Goal: Complete application form

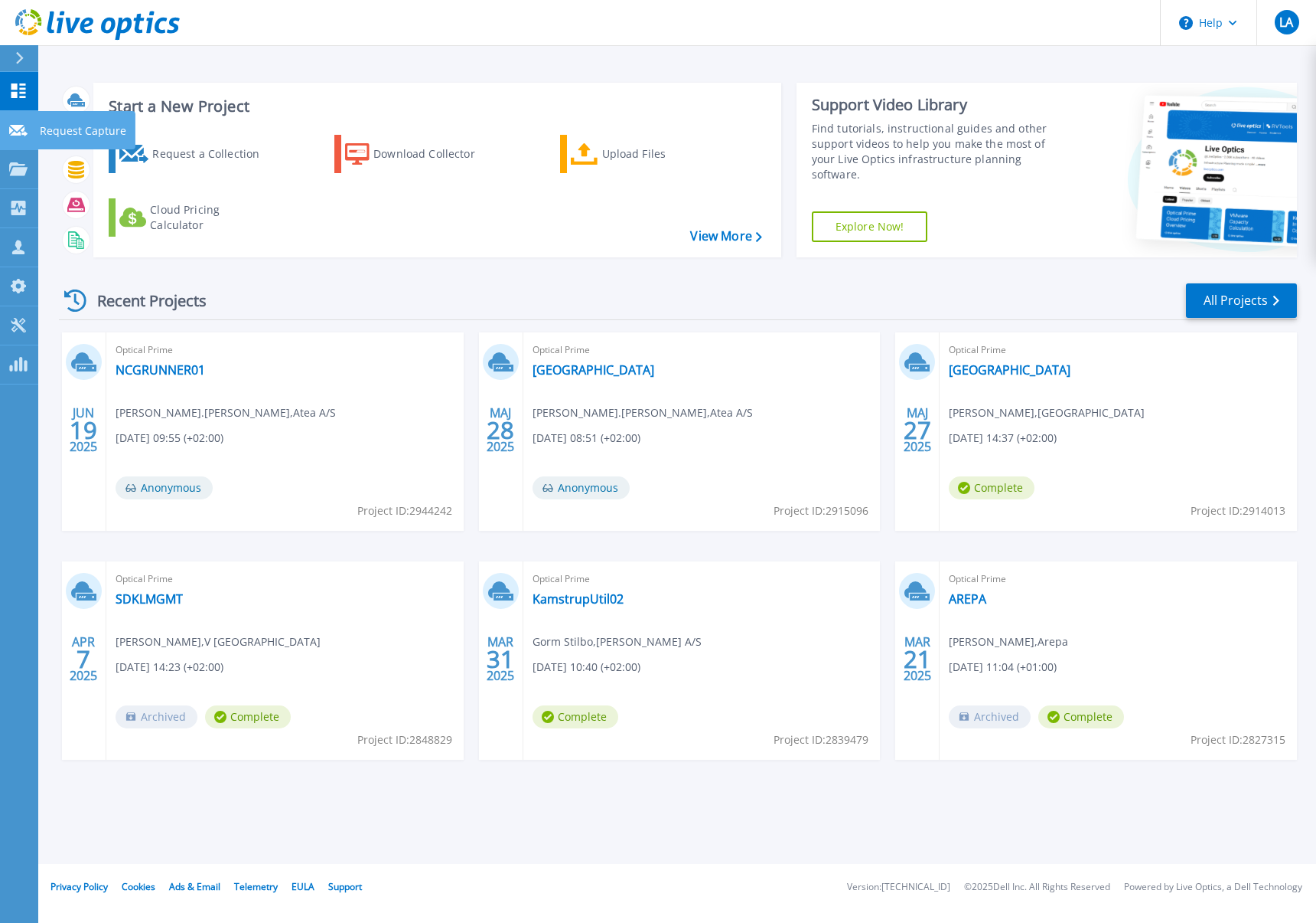
click at [19, 133] on icon at bounding box center [19, 130] width 19 height 11
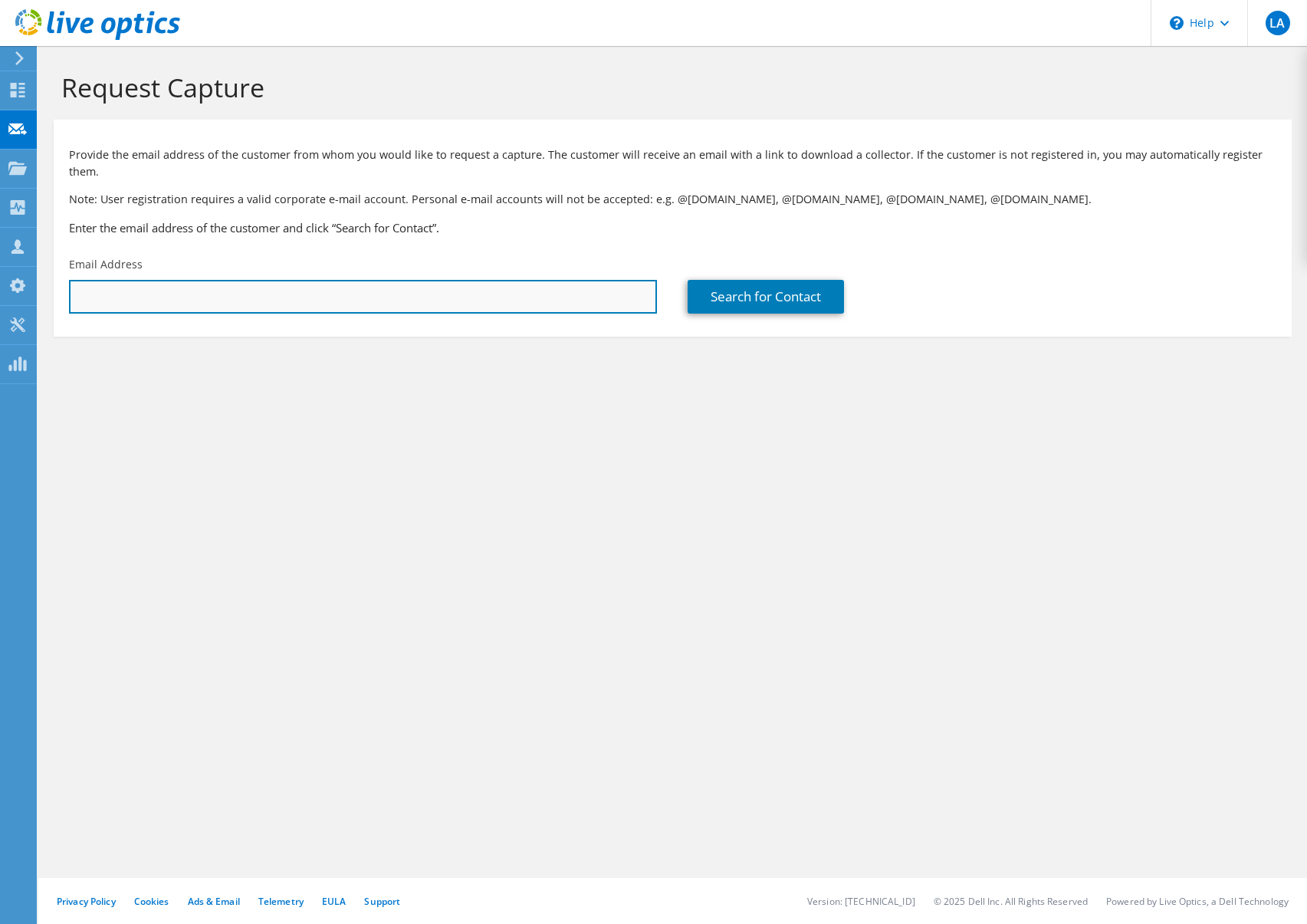
click at [103, 280] on input "text" at bounding box center [363, 296] width 588 height 33
type input "mbhs@bane.dk"
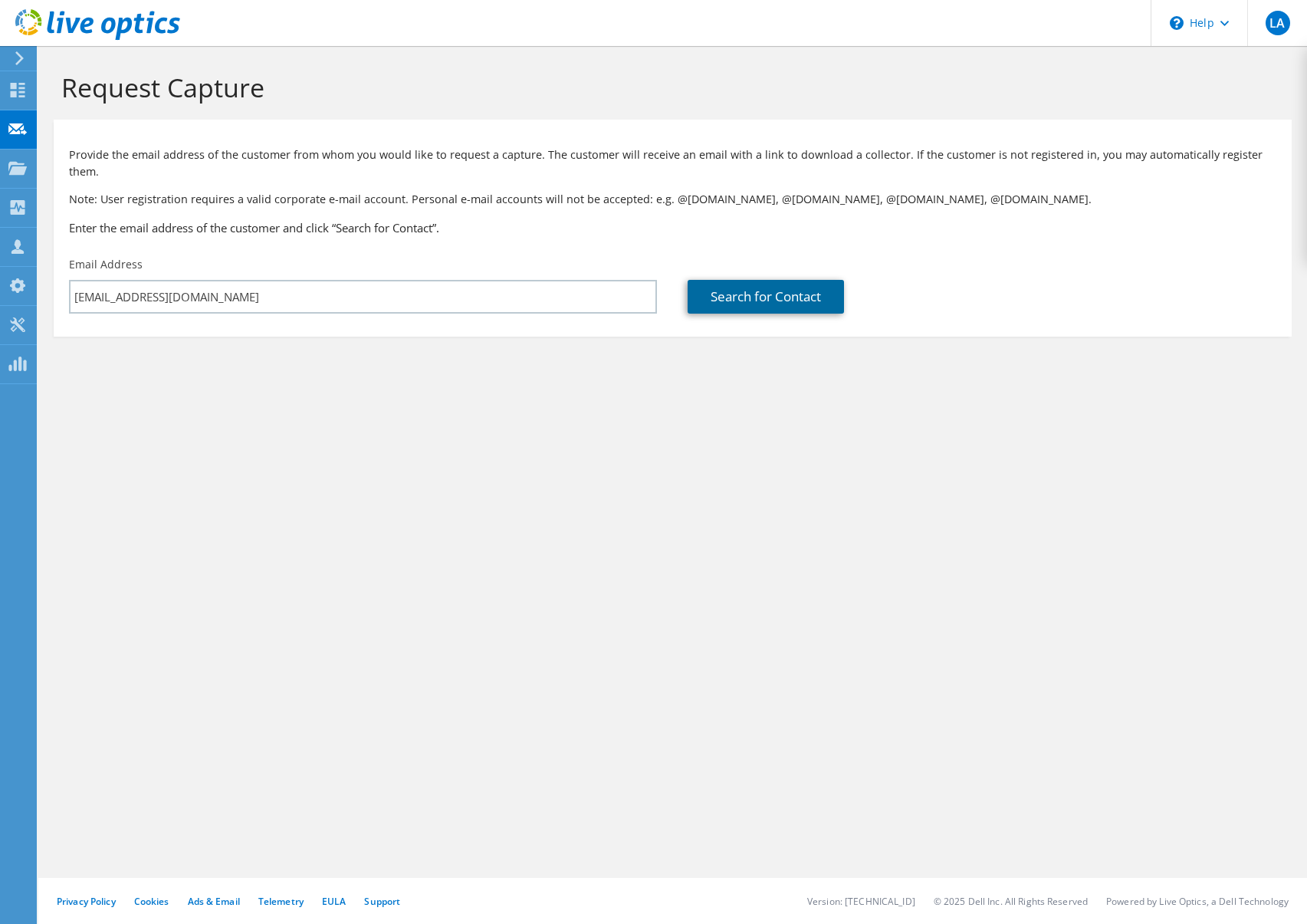
click at [732, 280] on link "Search for Contact" at bounding box center [765, 296] width 156 height 33
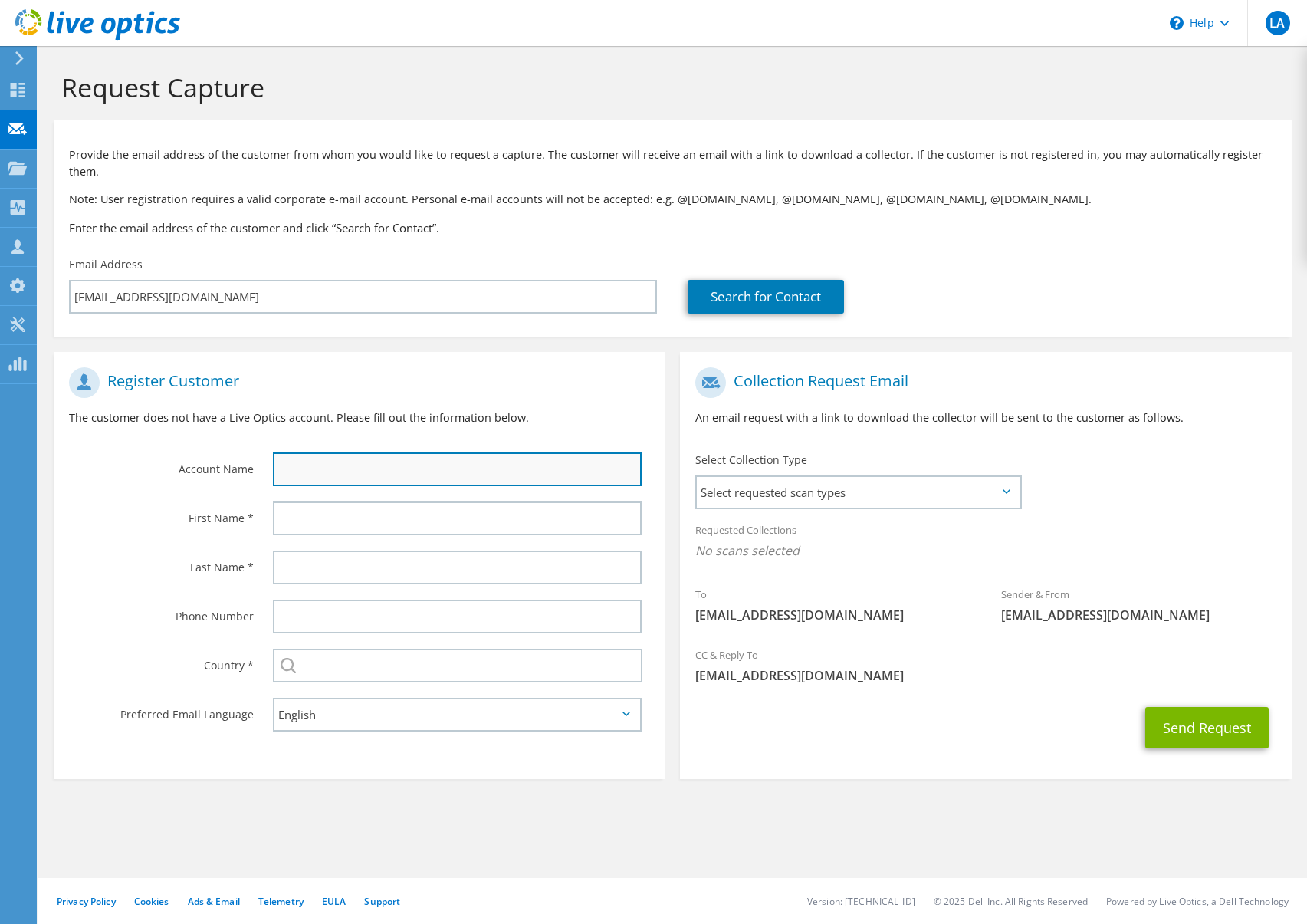
click at [295, 455] on input "text" at bounding box center [457, 468] width 369 height 33
type input "Banedanmark"
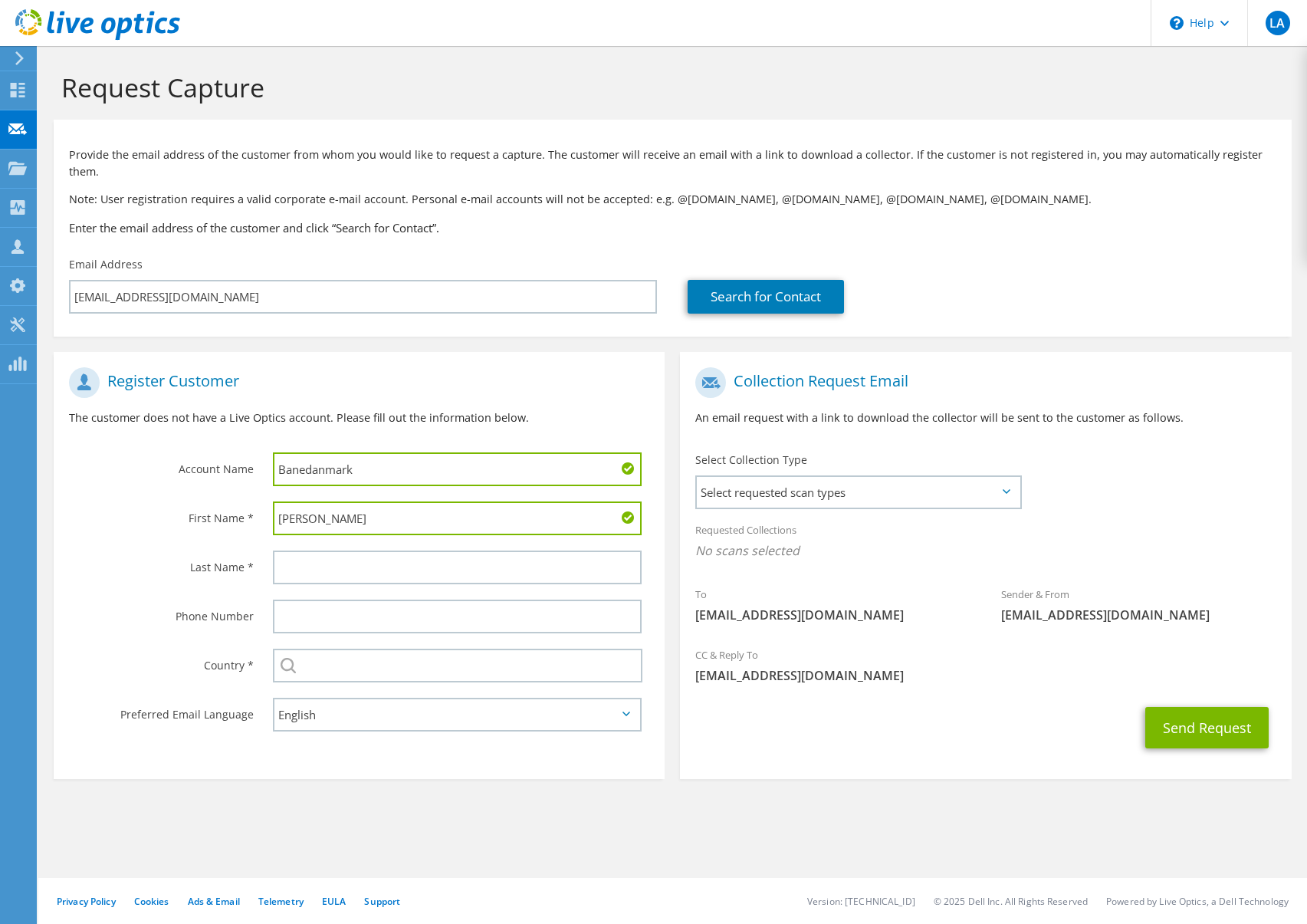
type input "Martin"
type input "Birch"
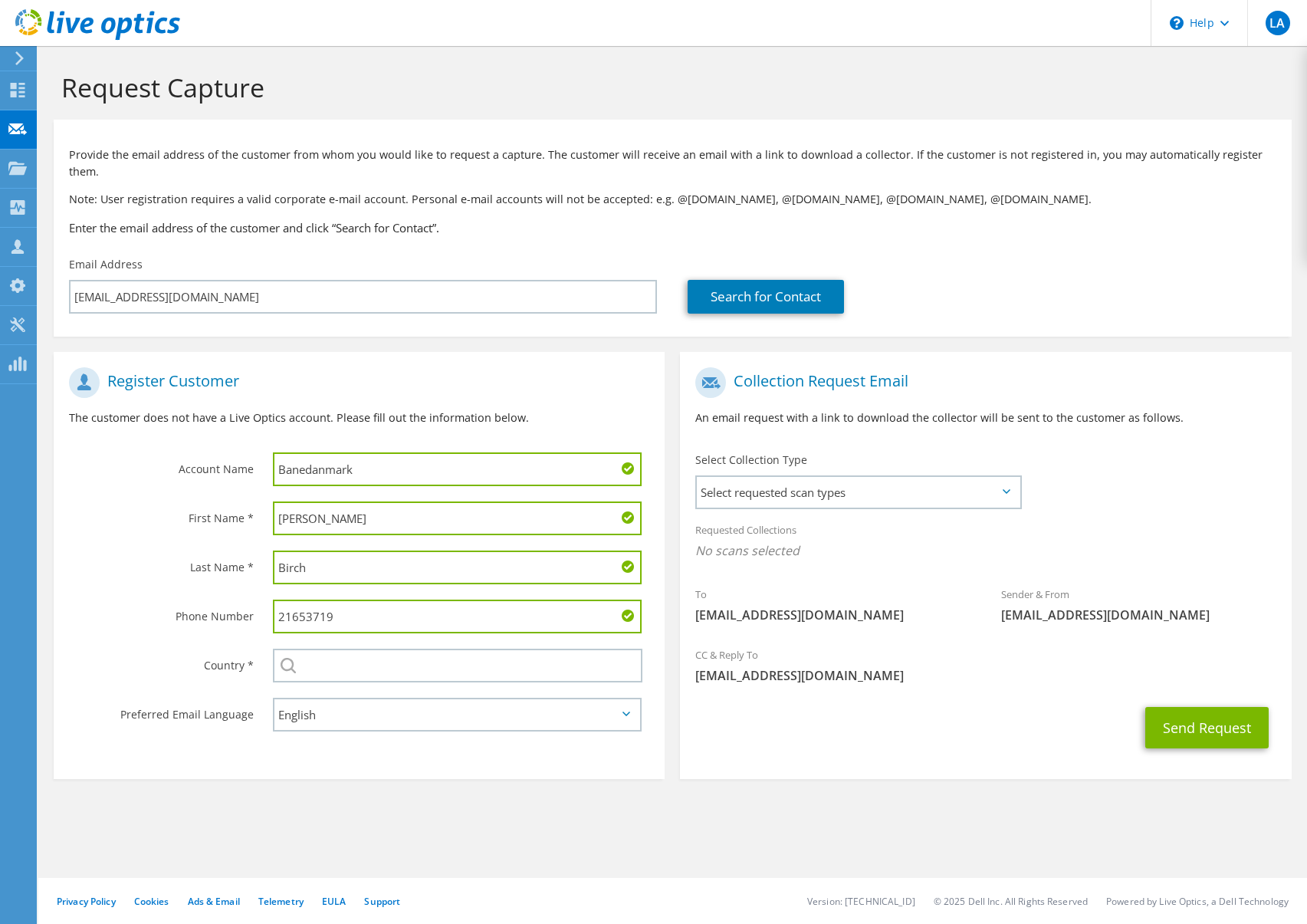
type input "21653719"
type input "Denmark"
click at [804, 480] on span "Select requested scan types" at bounding box center [858, 492] width 323 height 31
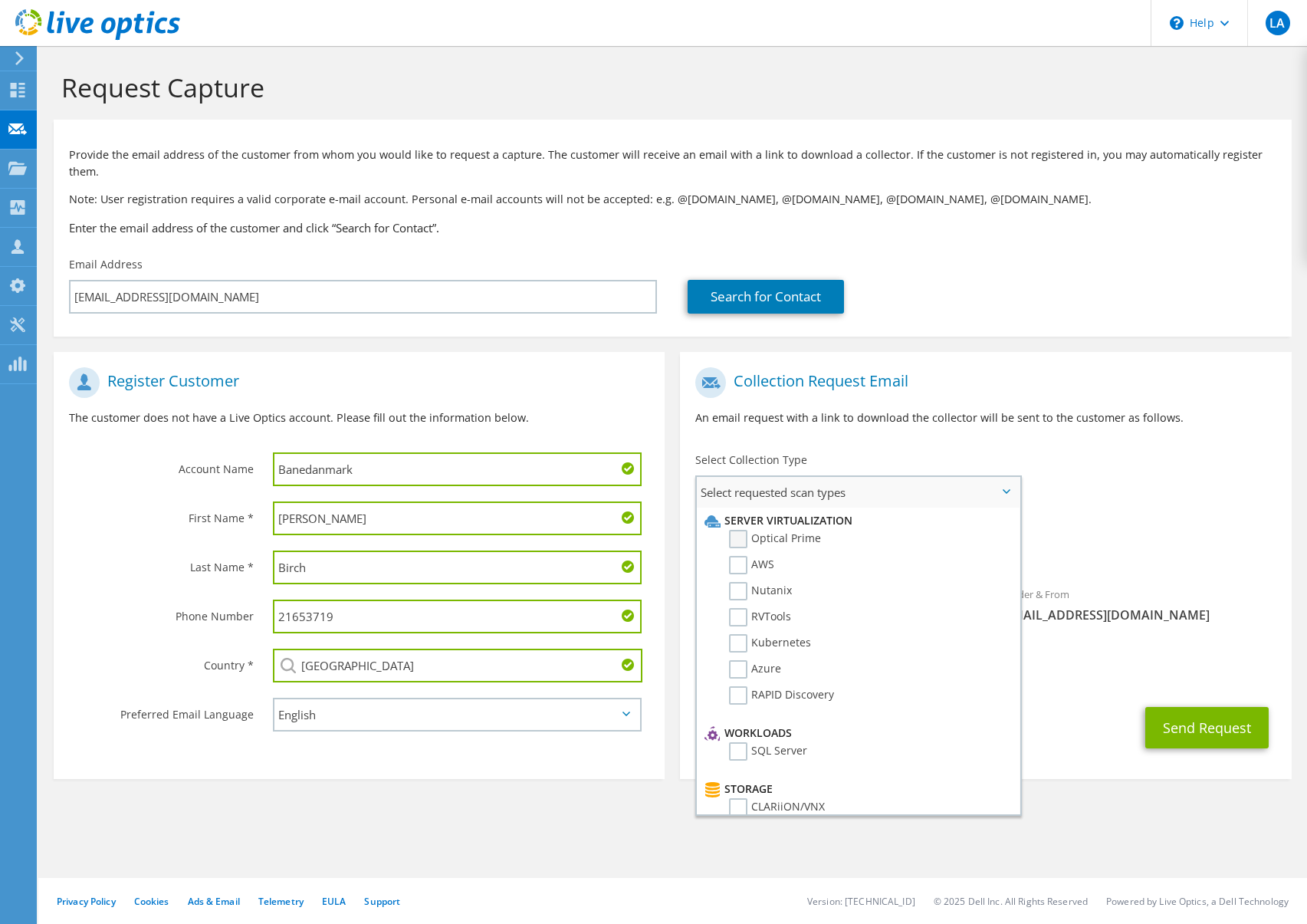
click at [783, 530] on label "Optical Prime" at bounding box center [775, 539] width 92 height 19
click at [0, 0] on input "Optical Prime" at bounding box center [0, 0] width 0 height 0
click at [1184, 715] on button "Send Request" at bounding box center [1207, 732] width 123 height 41
